Goal: Task Accomplishment & Management: Use online tool/utility

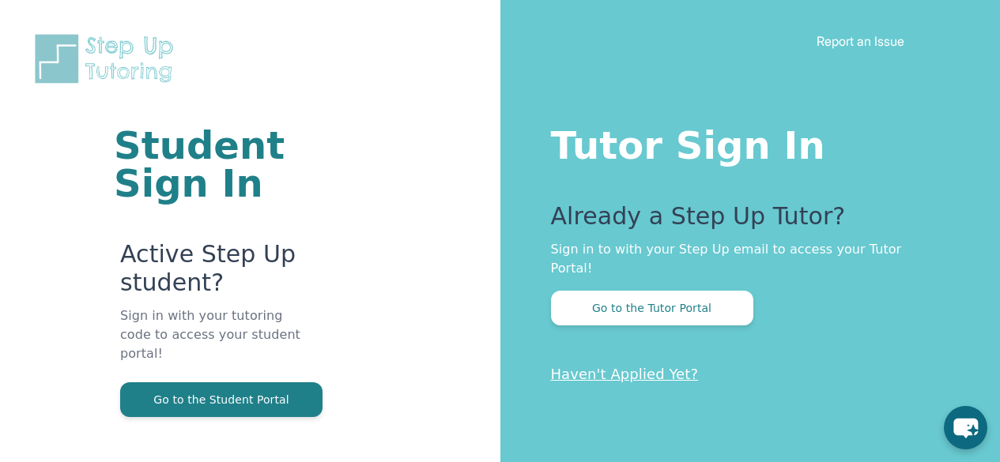
scroll to position [95, 0]
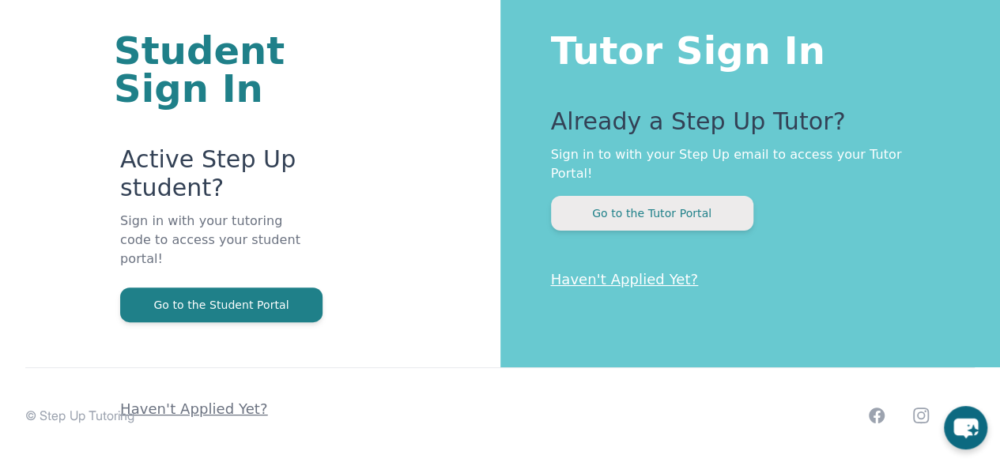
click at [682, 196] on button "Go to the Tutor Portal" at bounding box center [652, 213] width 202 height 35
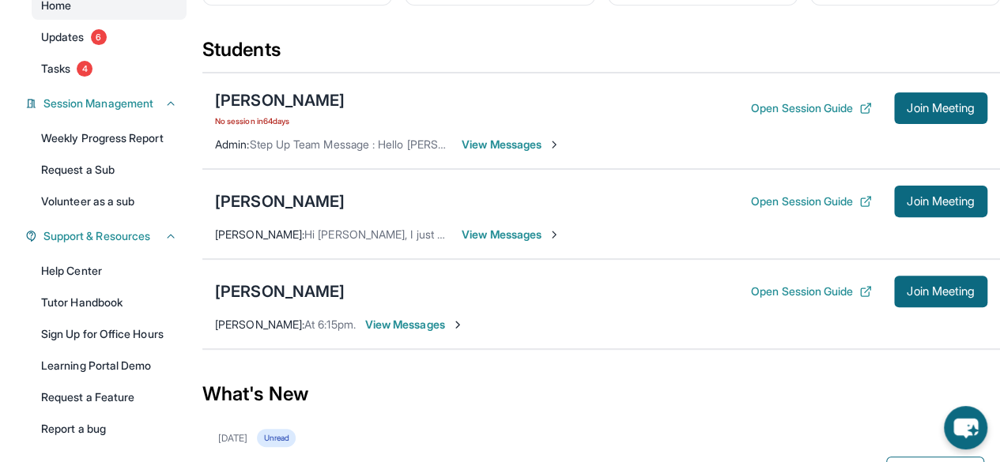
scroll to position [163, 0]
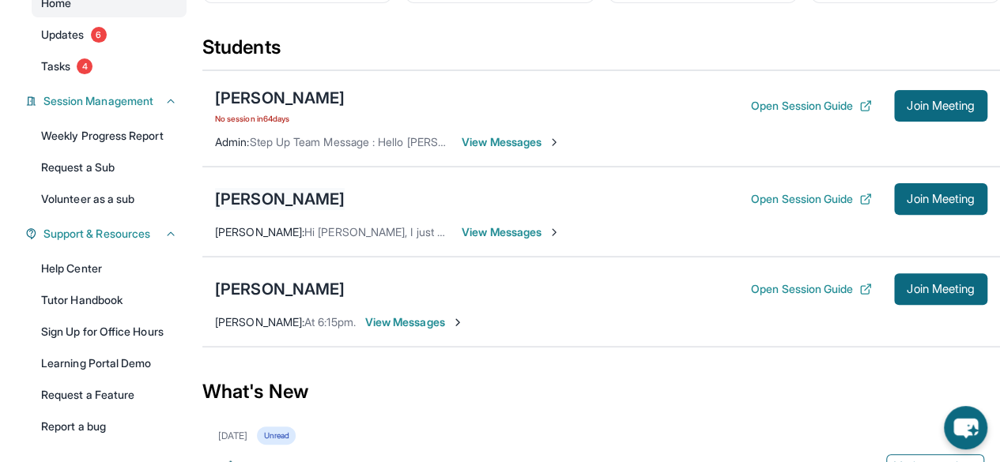
click at [318, 203] on div "[PERSON_NAME]" at bounding box center [280, 199] width 130 height 22
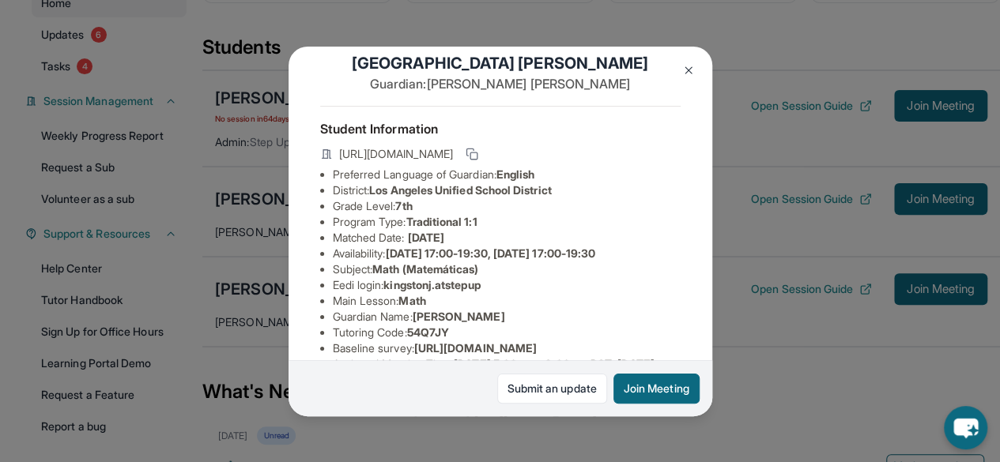
scroll to position [25, 0]
click at [648, 388] on button "Join Meeting" at bounding box center [656, 389] width 86 height 30
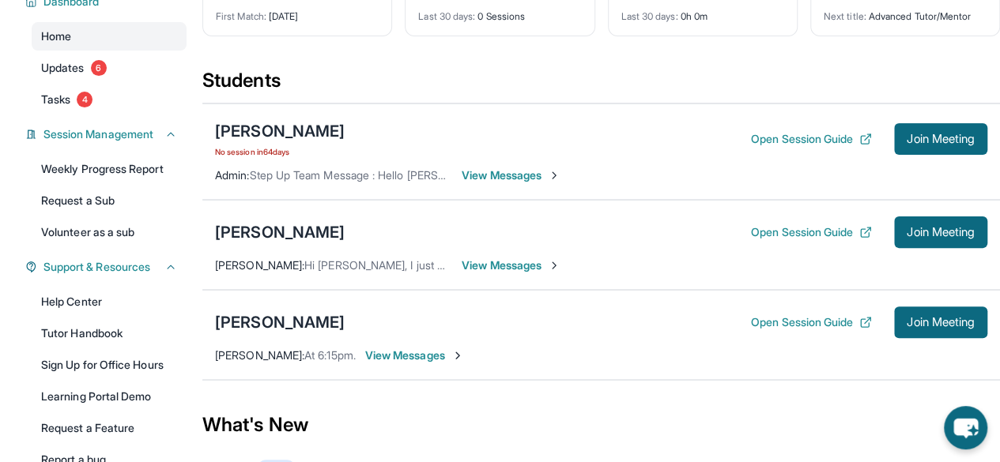
scroll to position [136, 0]
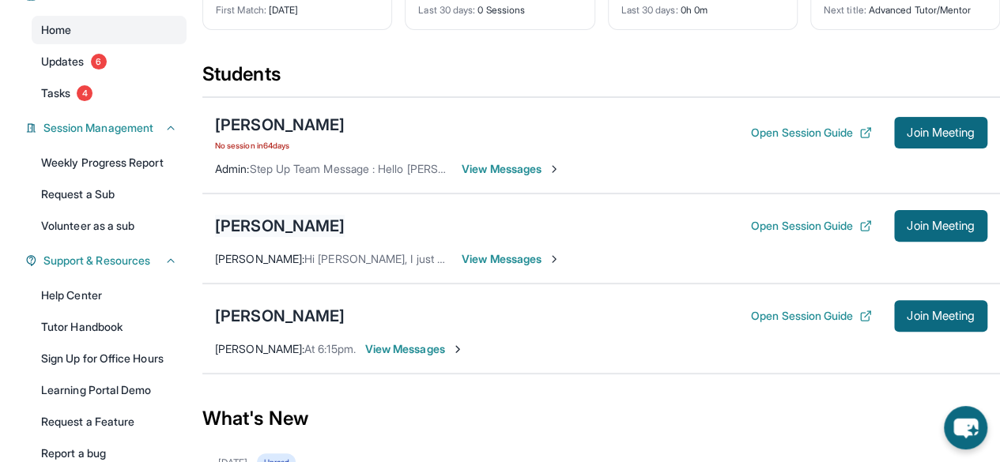
click at [292, 228] on div "[PERSON_NAME]" at bounding box center [280, 226] width 130 height 22
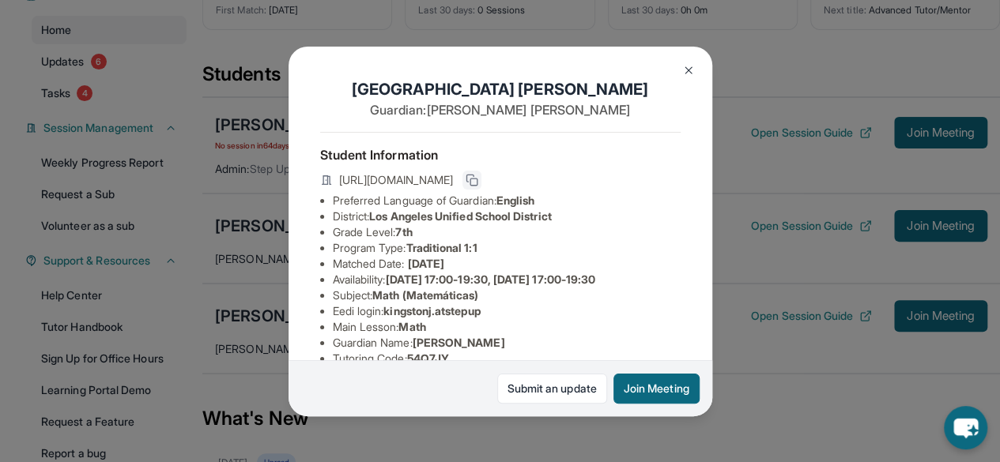
click at [481, 189] on button at bounding box center [471, 180] width 19 height 19
click at [695, 66] on button at bounding box center [689, 71] width 32 height 32
